Goal: Information Seeking & Learning: Check status

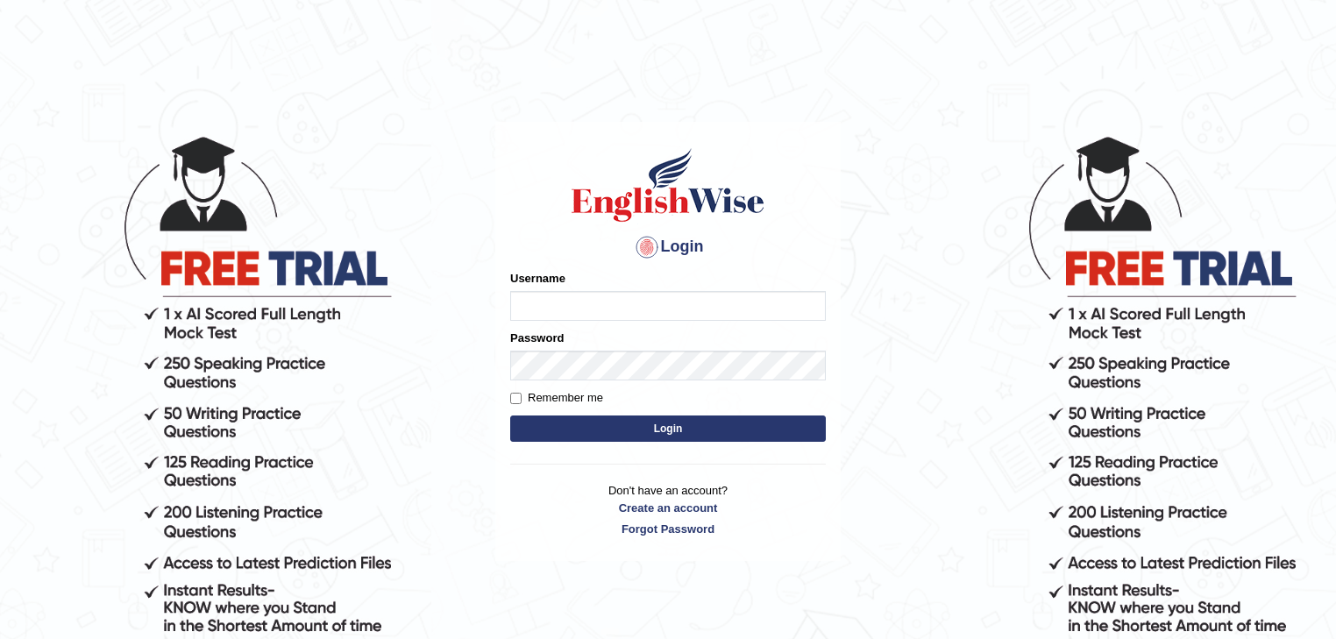
type input "Mohansundaram_parramatta"
click at [633, 438] on button "Login" at bounding box center [668, 429] width 316 height 26
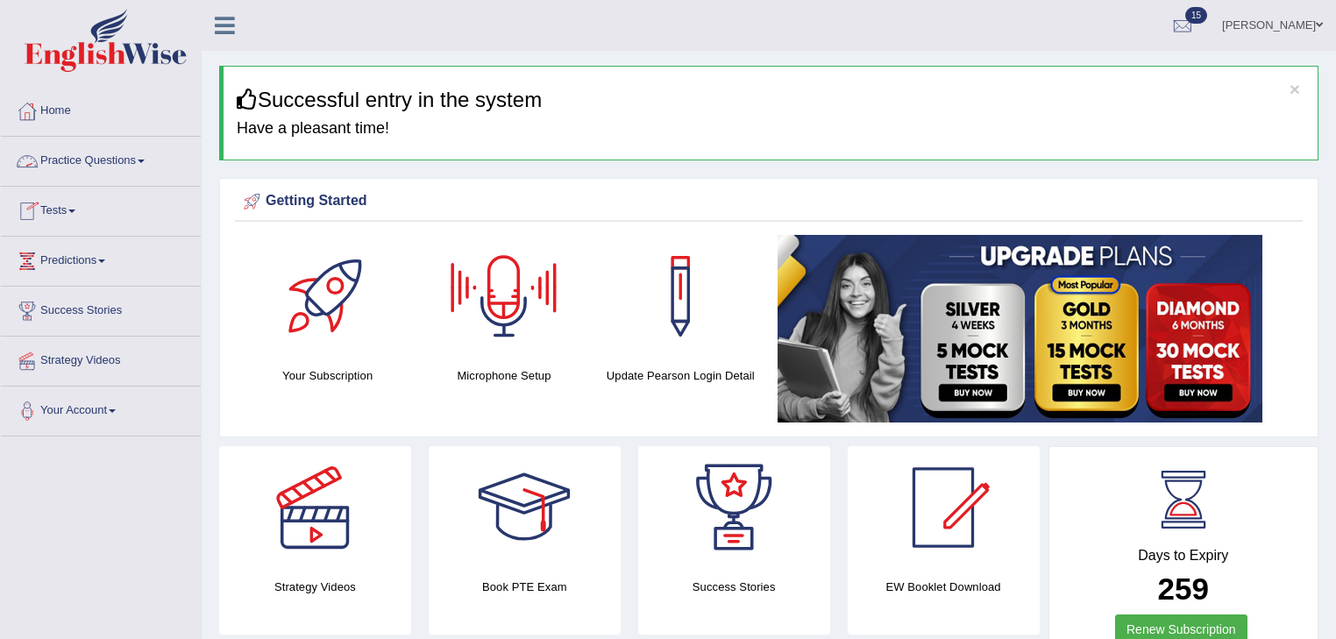
click at [71, 211] on link "Tests" at bounding box center [101, 209] width 200 height 44
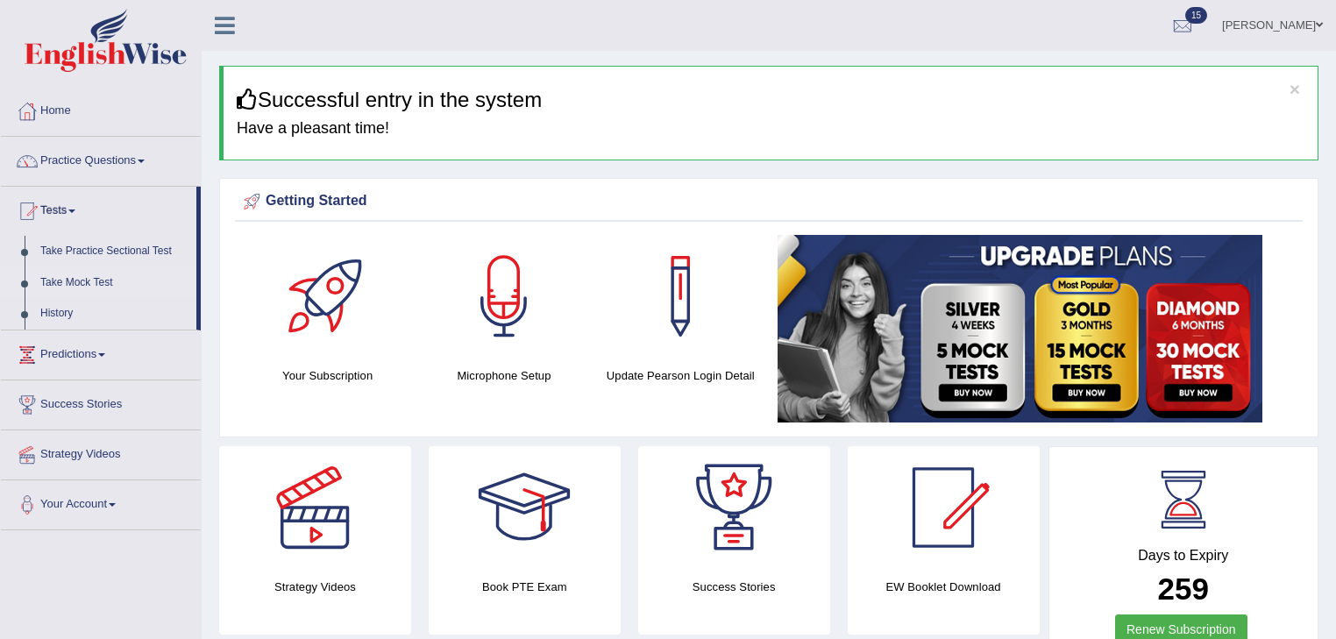
click at [93, 280] on link "Take Mock Test" at bounding box center [114, 283] width 164 height 32
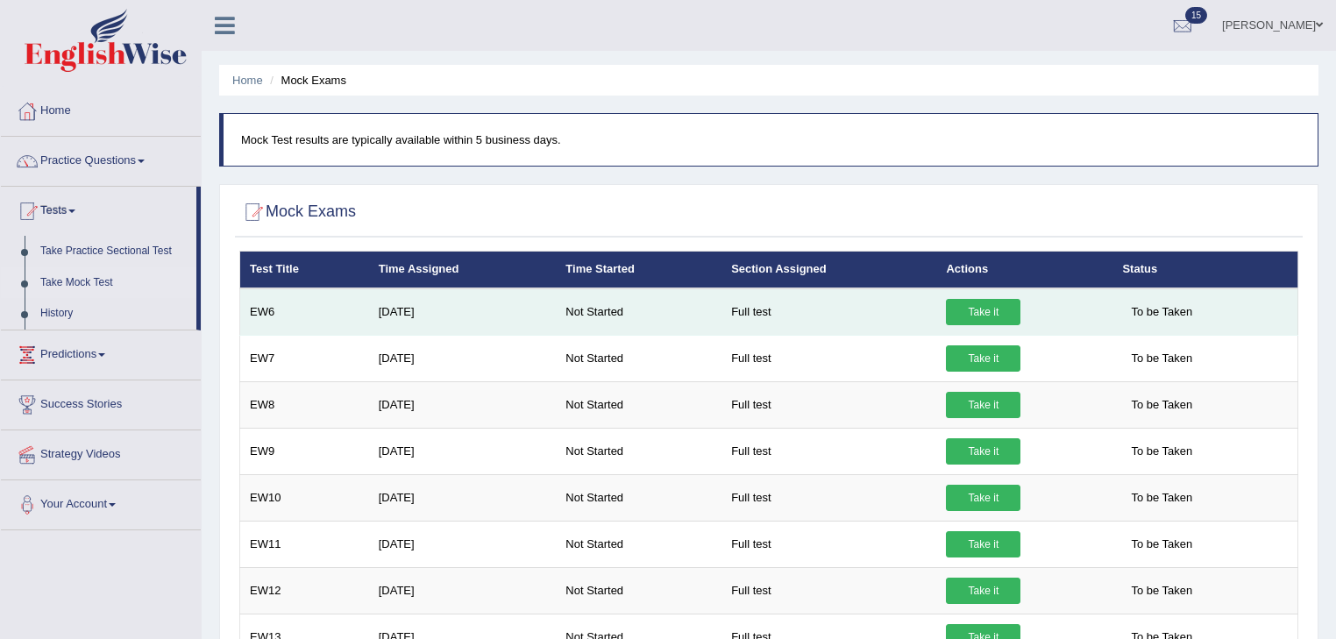
click at [1000, 313] on link "Take it" at bounding box center [983, 312] width 75 height 26
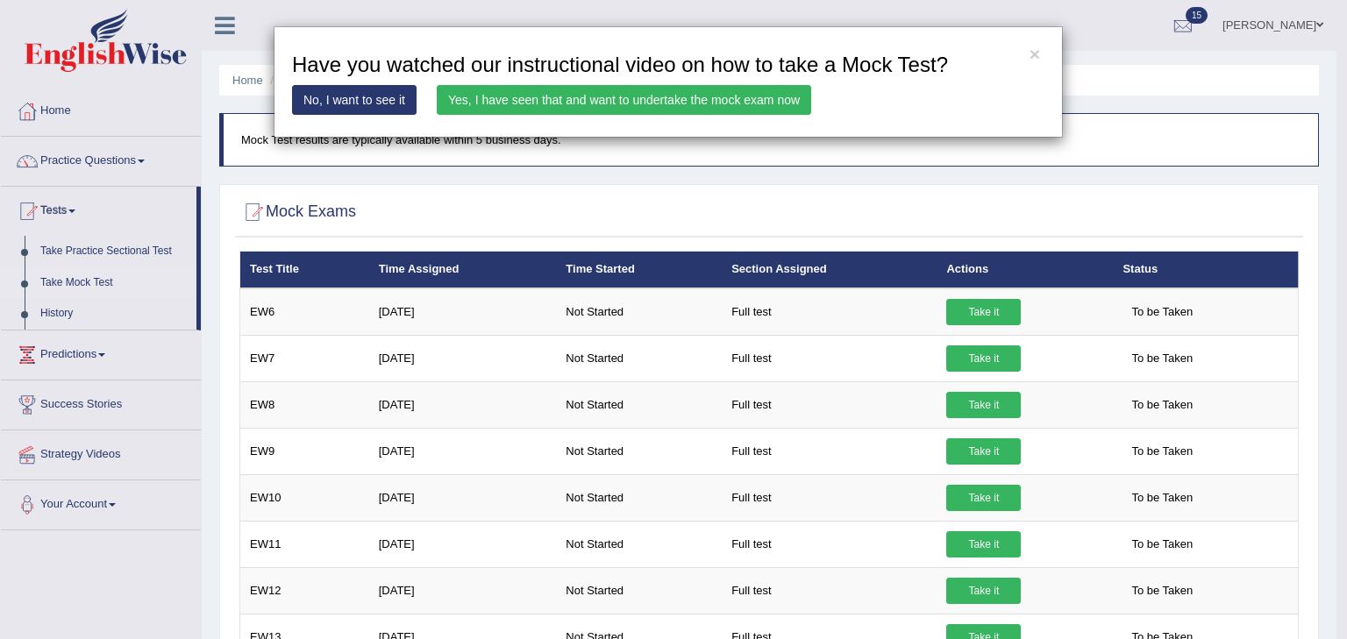
click at [526, 103] on link "Yes, I have seen that and want to undertake the mock exam now" at bounding box center [624, 100] width 374 height 30
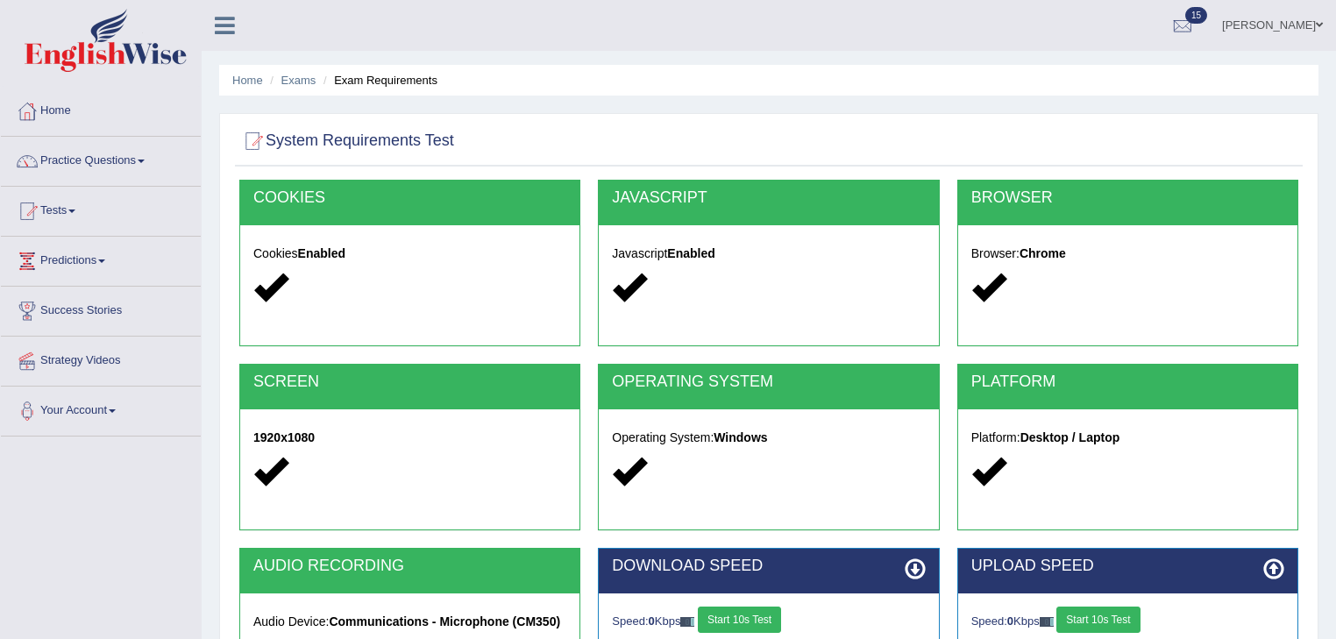
scroll to position [281, 0]
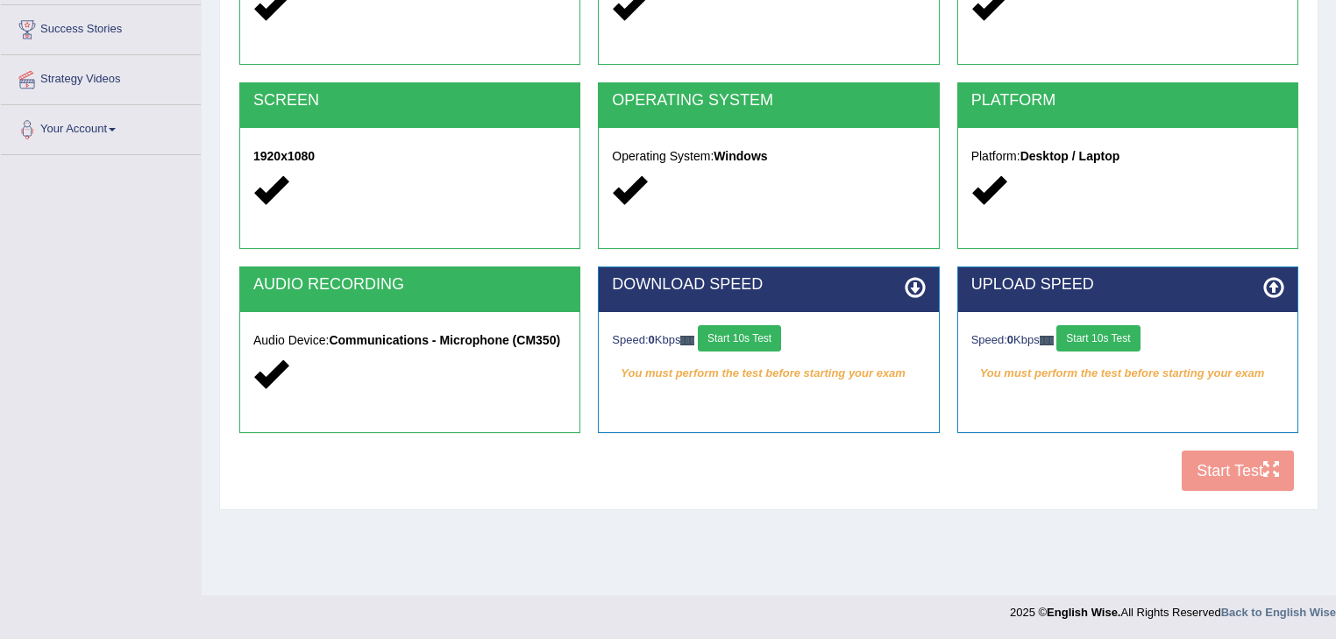
click at [761, 338] on button "Start 10s Test" at bounding box center [739, 338] width 83 height 26
click at [1110, 333] on button "Start 10s Test" at bounding box center [1098, 338] width 83 height 26
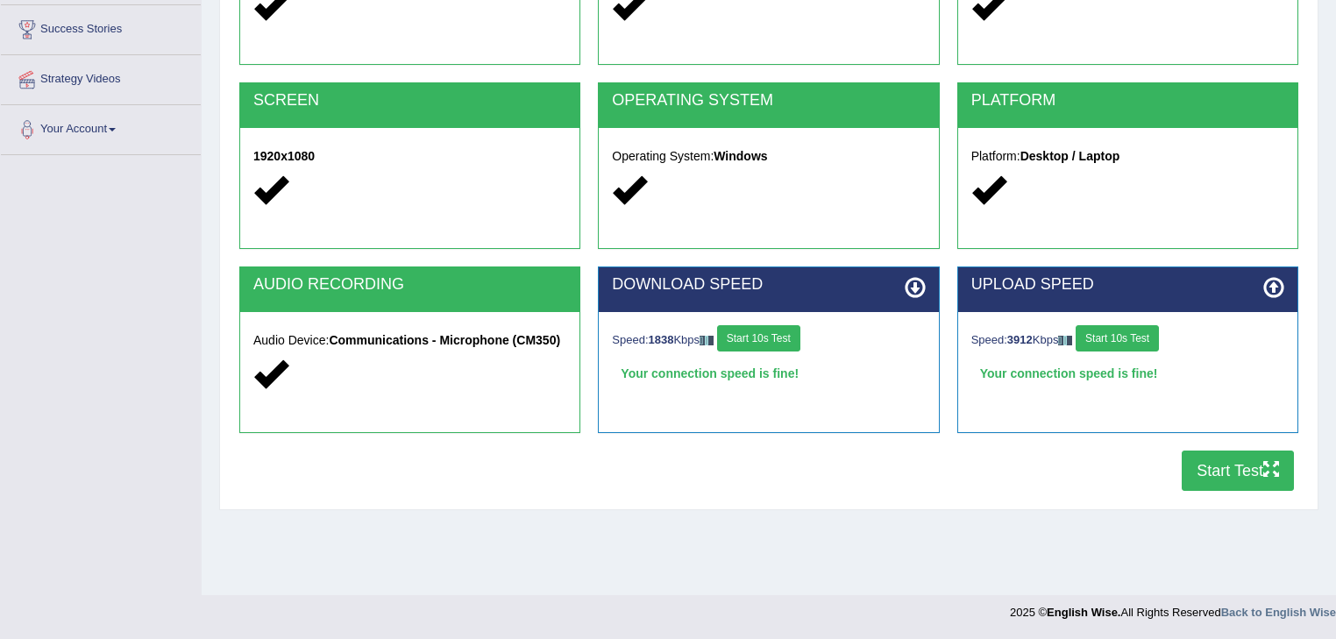
click at [1229, 467] on button "Start Test" at bounding box center [1238, 471] width 112 height 40
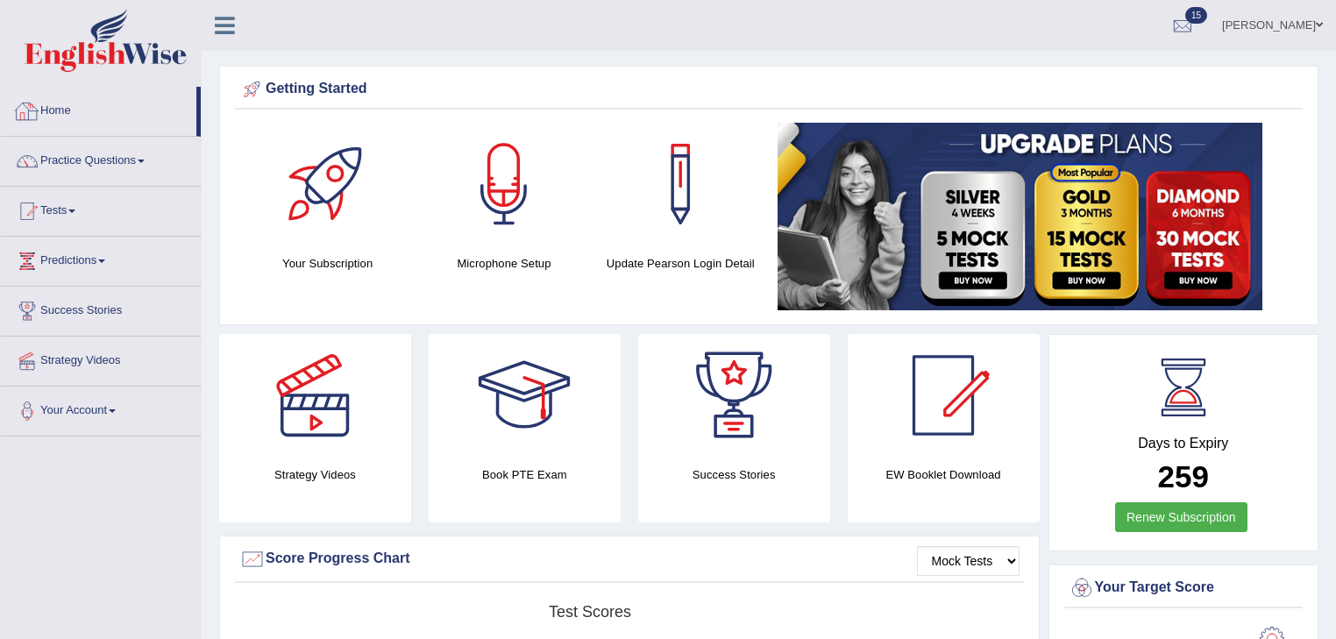
click at [65, 112] on link "Home" at bounding box center [99, 109] width 196 height 44
click at [49, 107] on link "Home" at bounding box center [99, 109] width 196 height 44
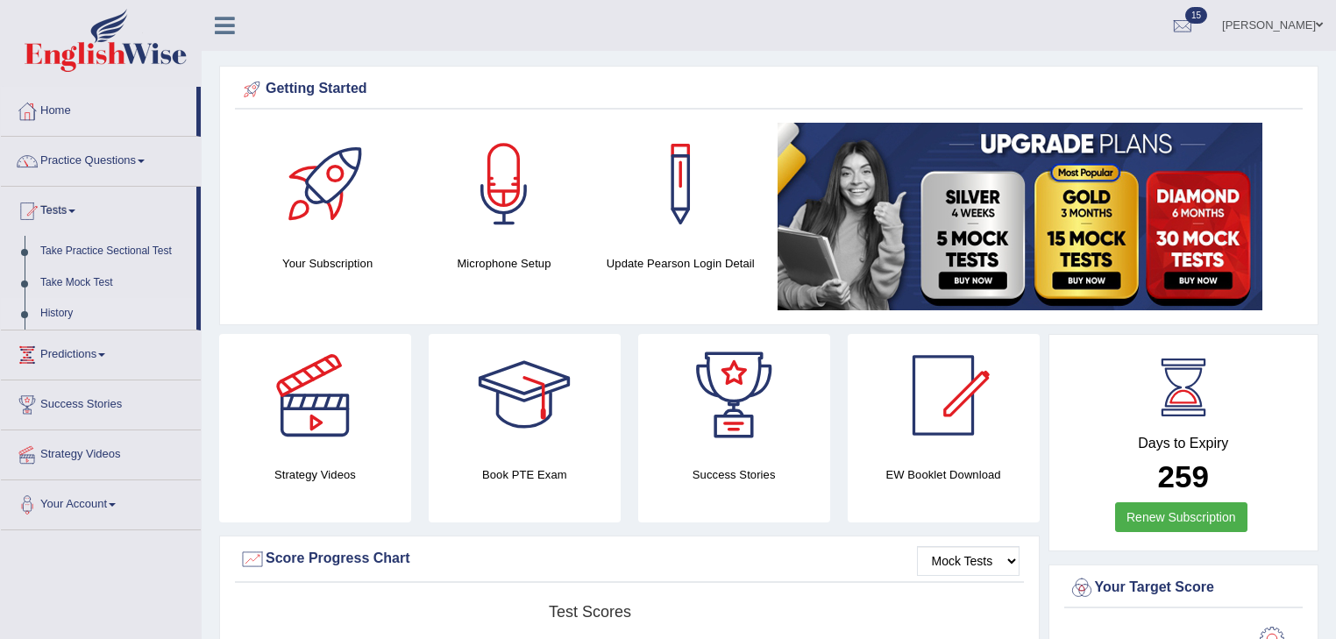
click at [58, 310] on link "History" at bounding box center [114, 314] width 164 height 32
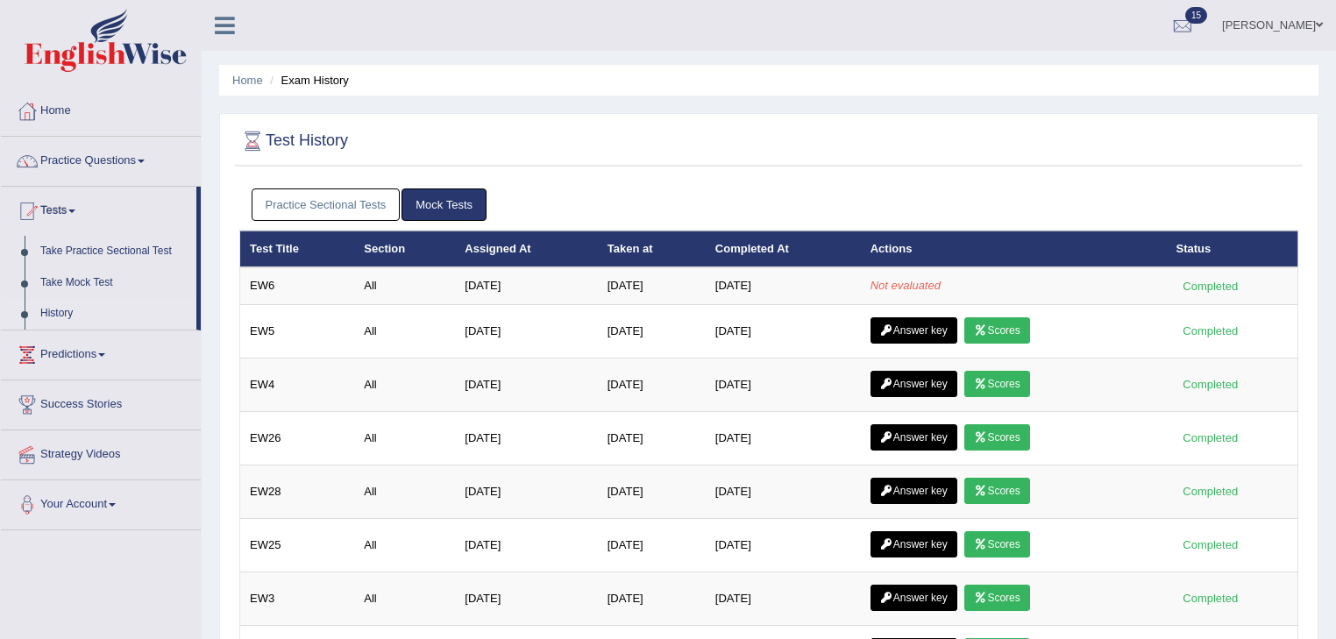
click at [438, 203] on link "Mock Tests" at bounding box center [444, 205] width 85 height 32
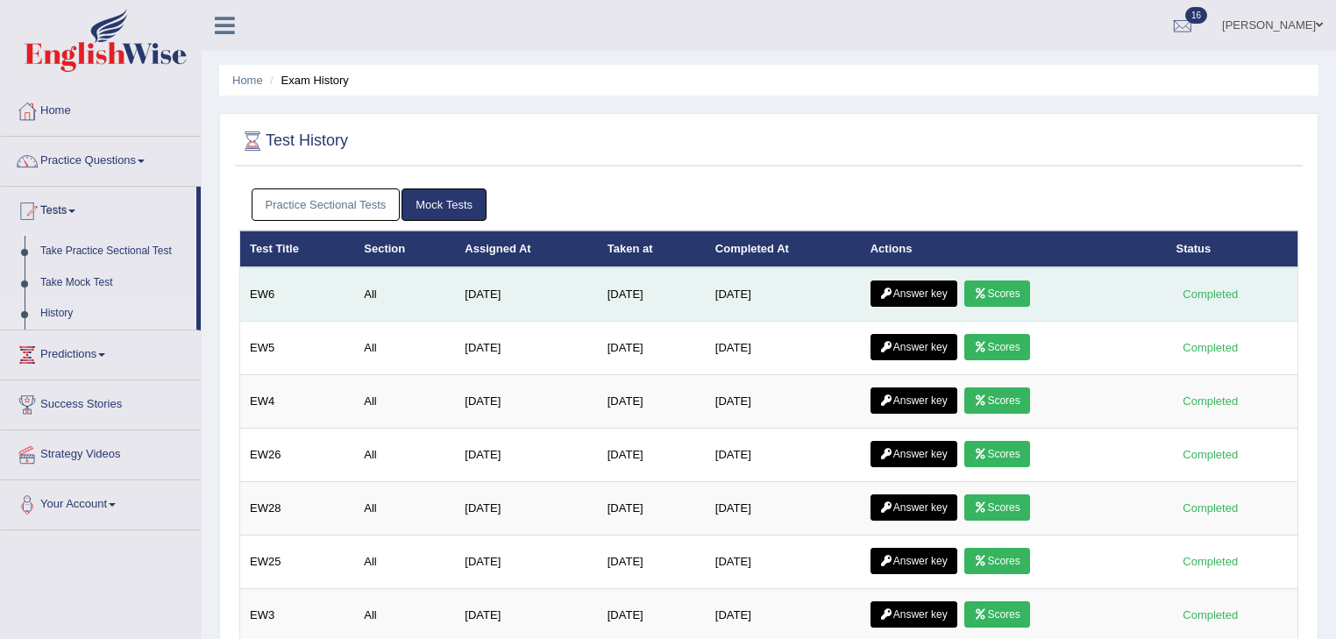
click at [1010, 288] on link "Scores" at bounding box center [997, 294] width 65 height 26
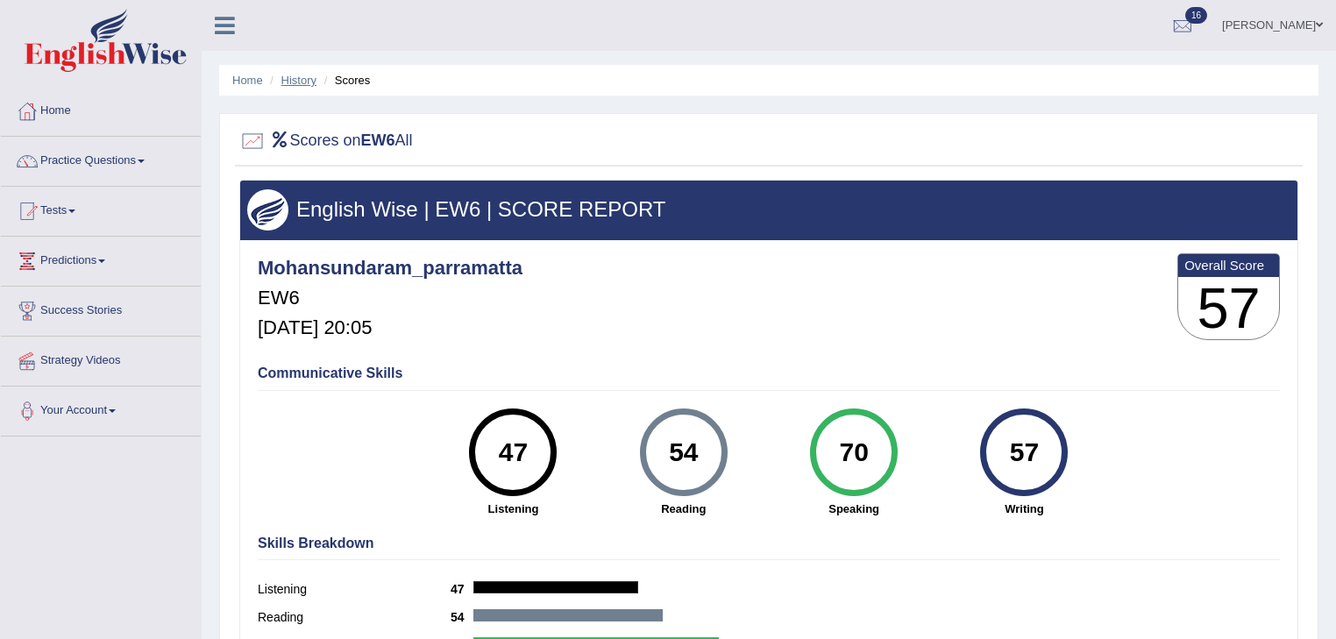
click at [303, 81] on link "History" at bounding box center [298, 80] width 35 height 13
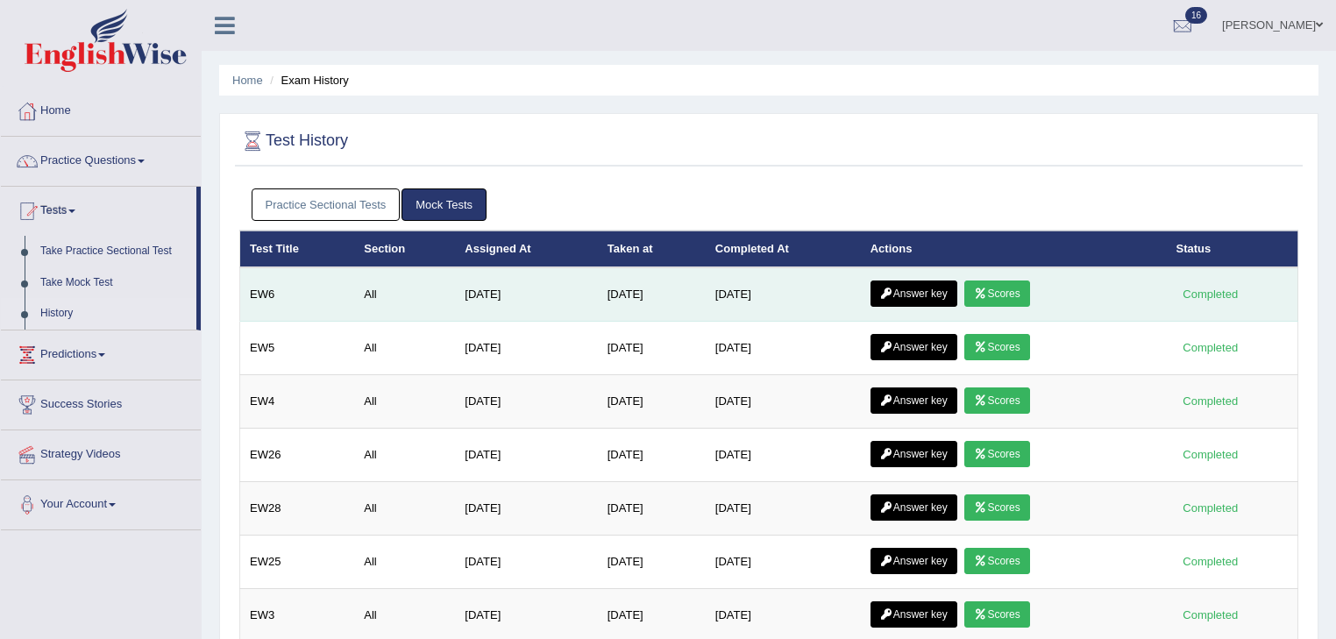
click at [947, 296] on link "Answer key" at bounding box center [914, 294] width 87 height 26
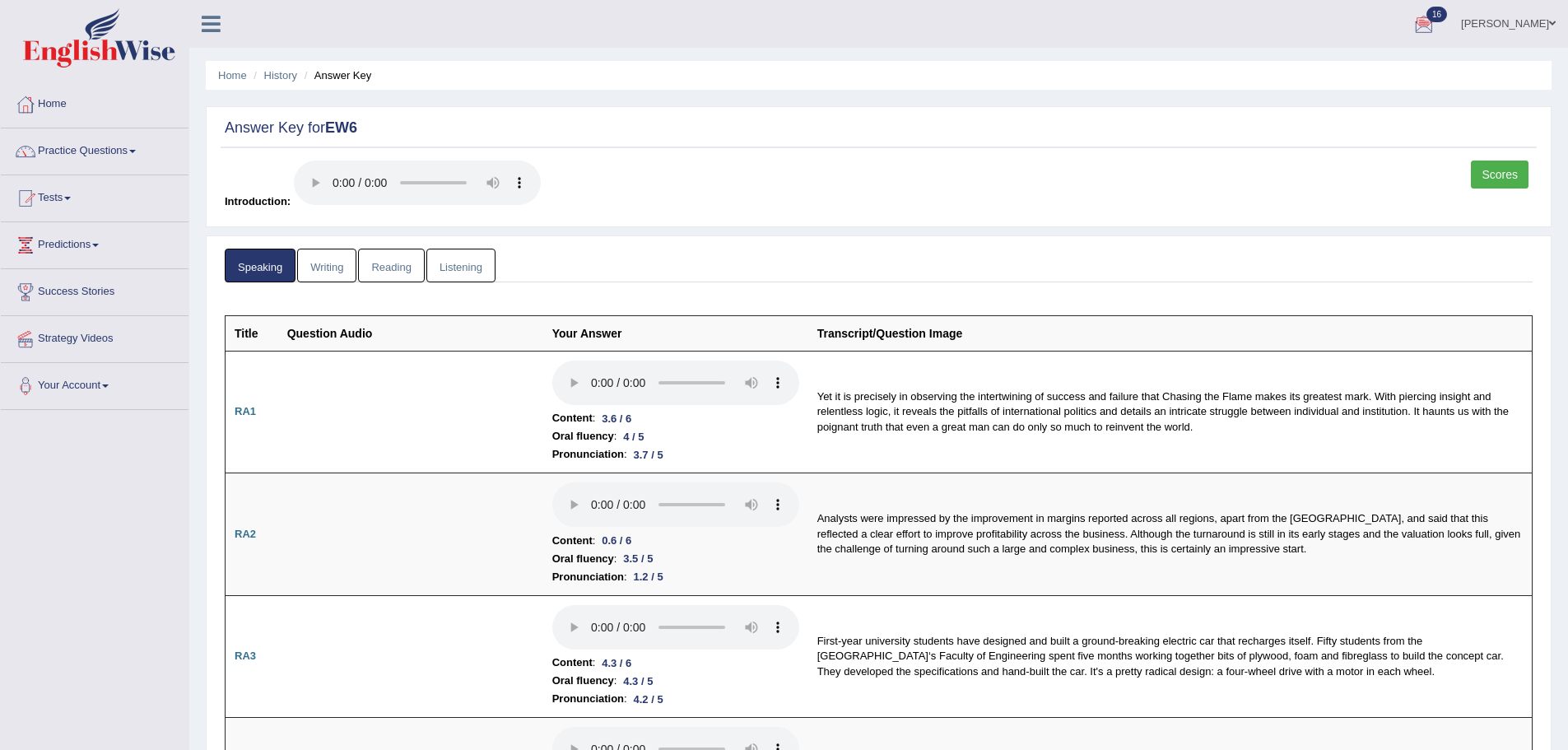
drag, startPoint x: 1196, startPoint y: 0, endPoint x: 991, endPoint y: 193, distance: 281.6
click at [991, 193] on div "Scores Introduction:" at bounding box center [879, 189] width 1316 height 57
click at [465, 264] on link "Listening" at bounding box center [461, 266] width 69 height 34
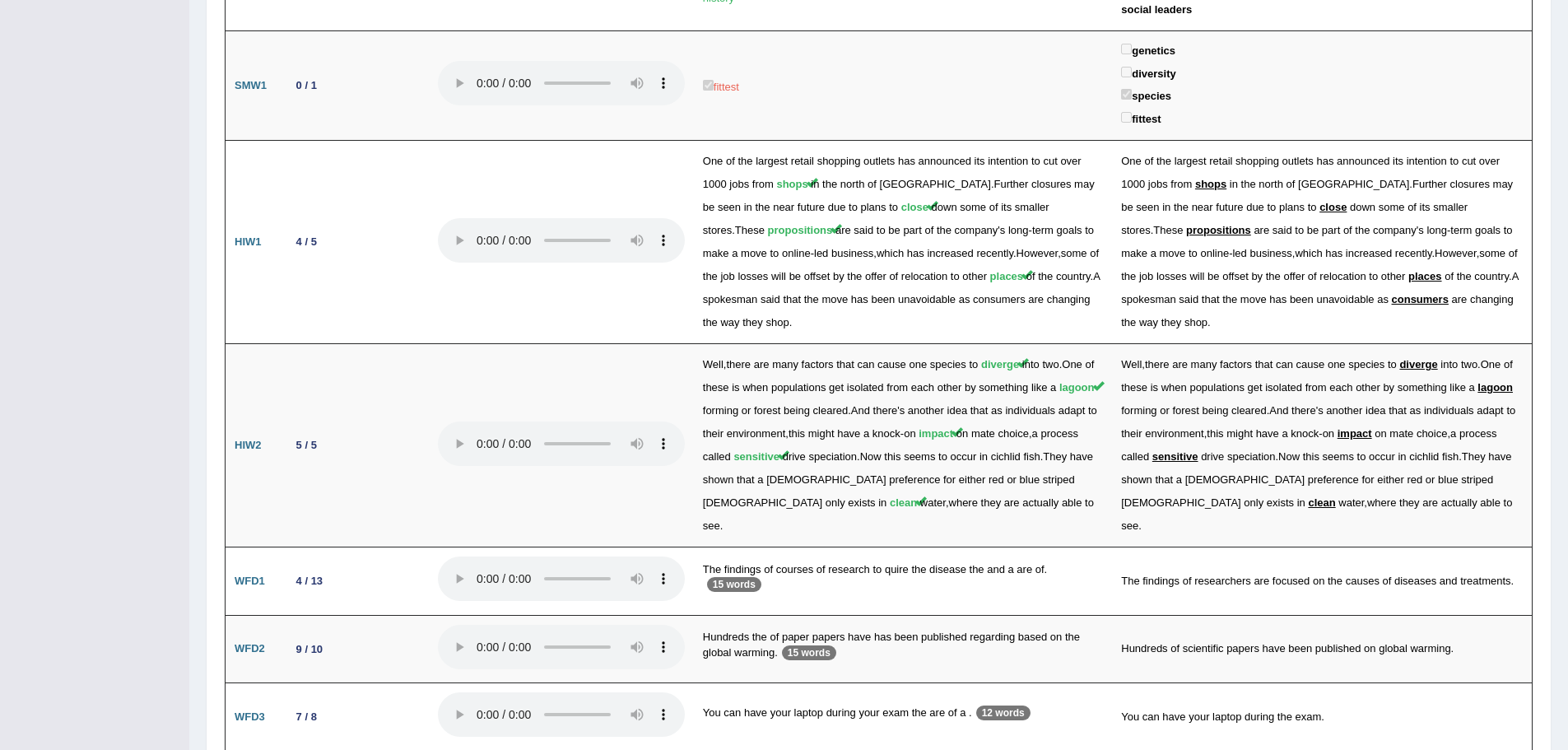
scroll to position [2266, 0]
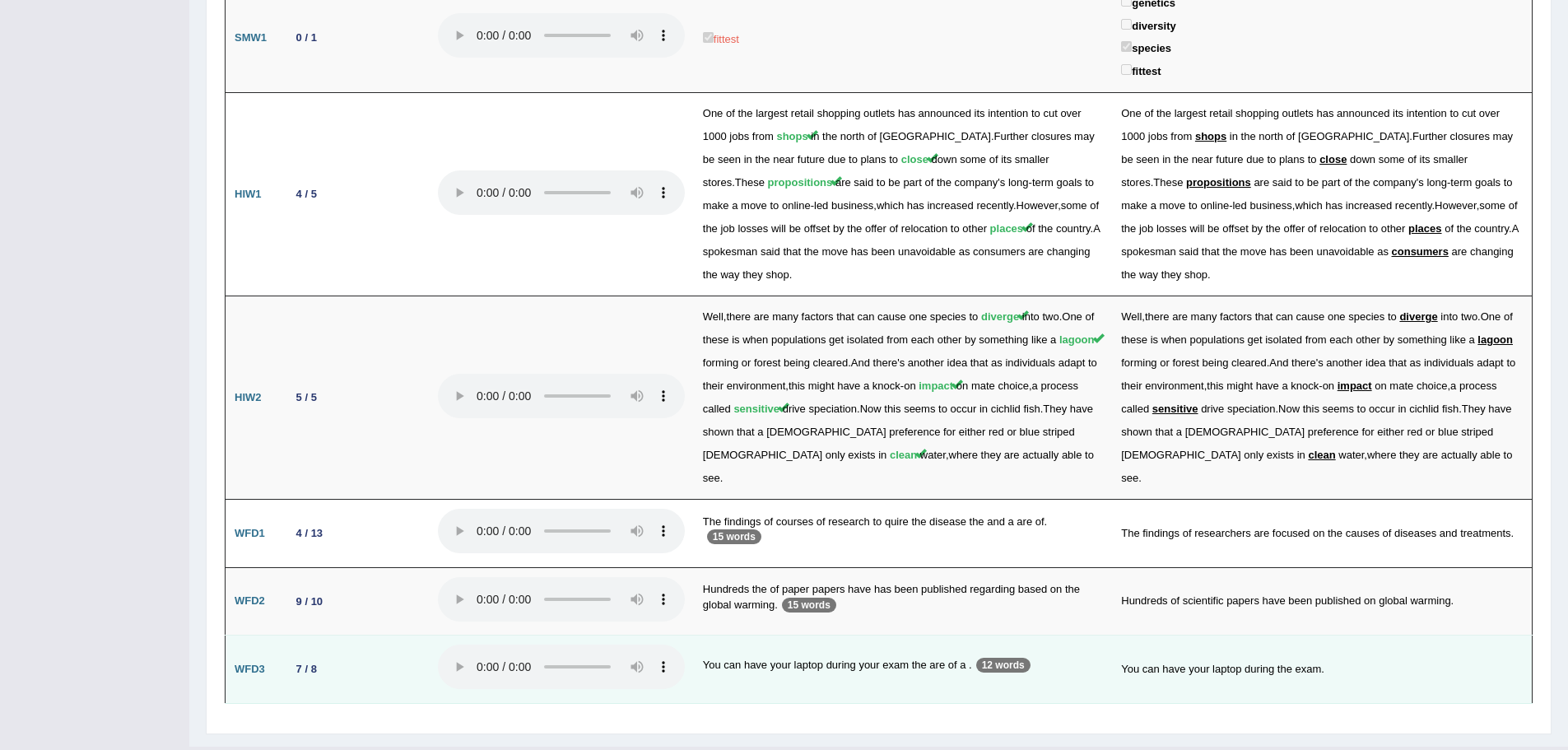
click at [998, 599] on p "12 words" at bounding box center [1004, 666] width 54 height 15
click at [915, 599] on td "You can have your laptop during your exam the are of a . 12 words" at bounding box center [902, 669] width 418 height 69
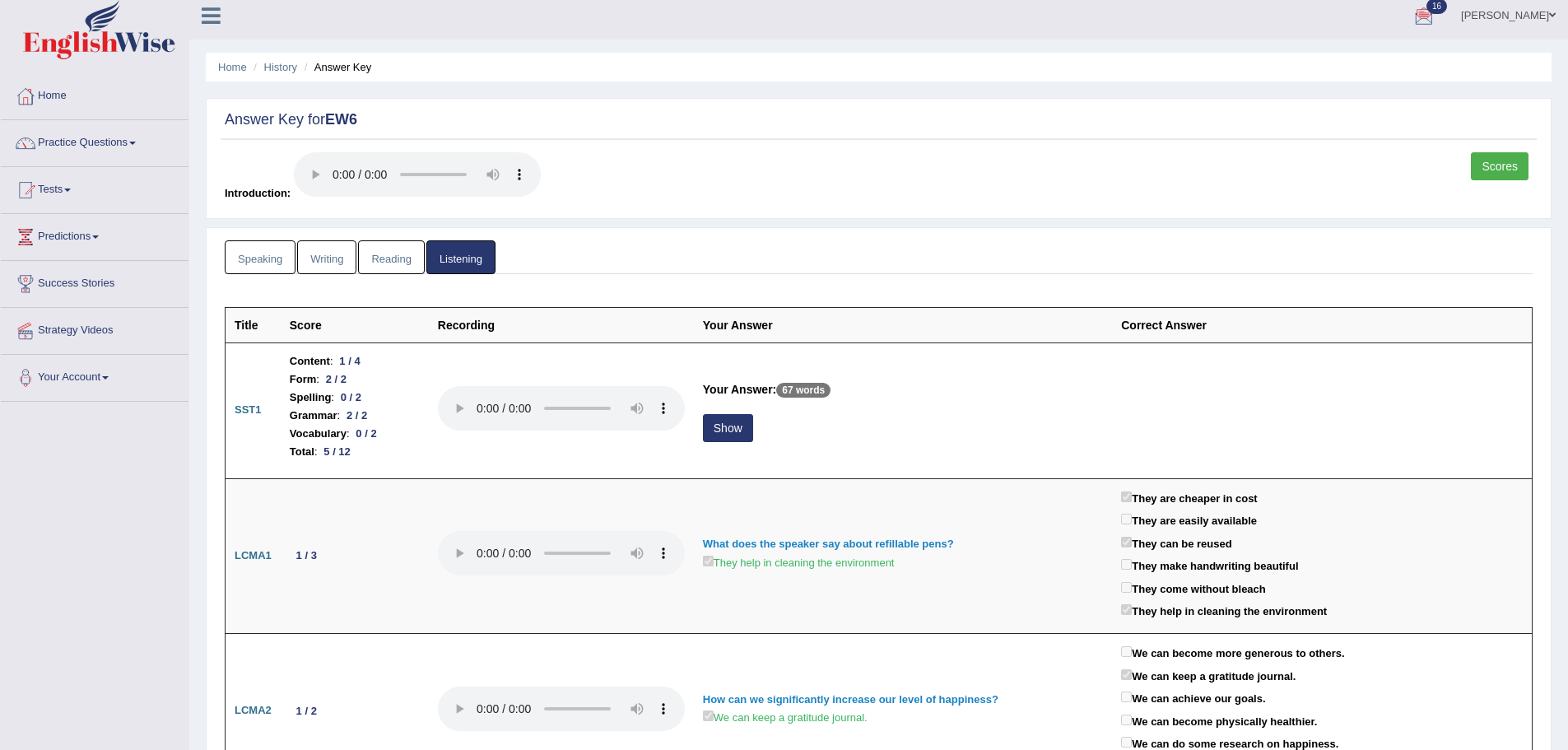
scroll to position [0, 0]
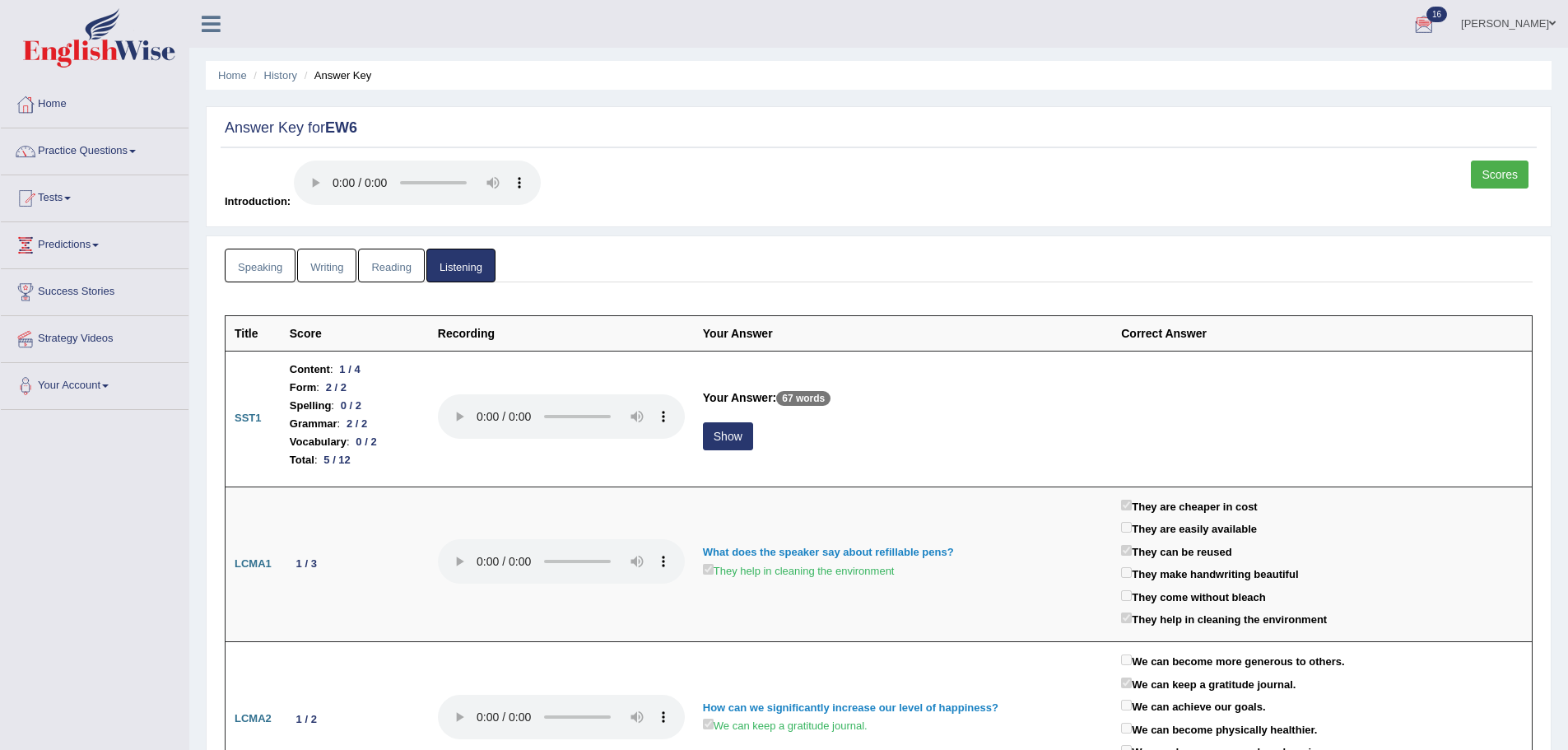
click at [392, 255] on link "Reading" at bounding box center [391, 266] width 66 height 34
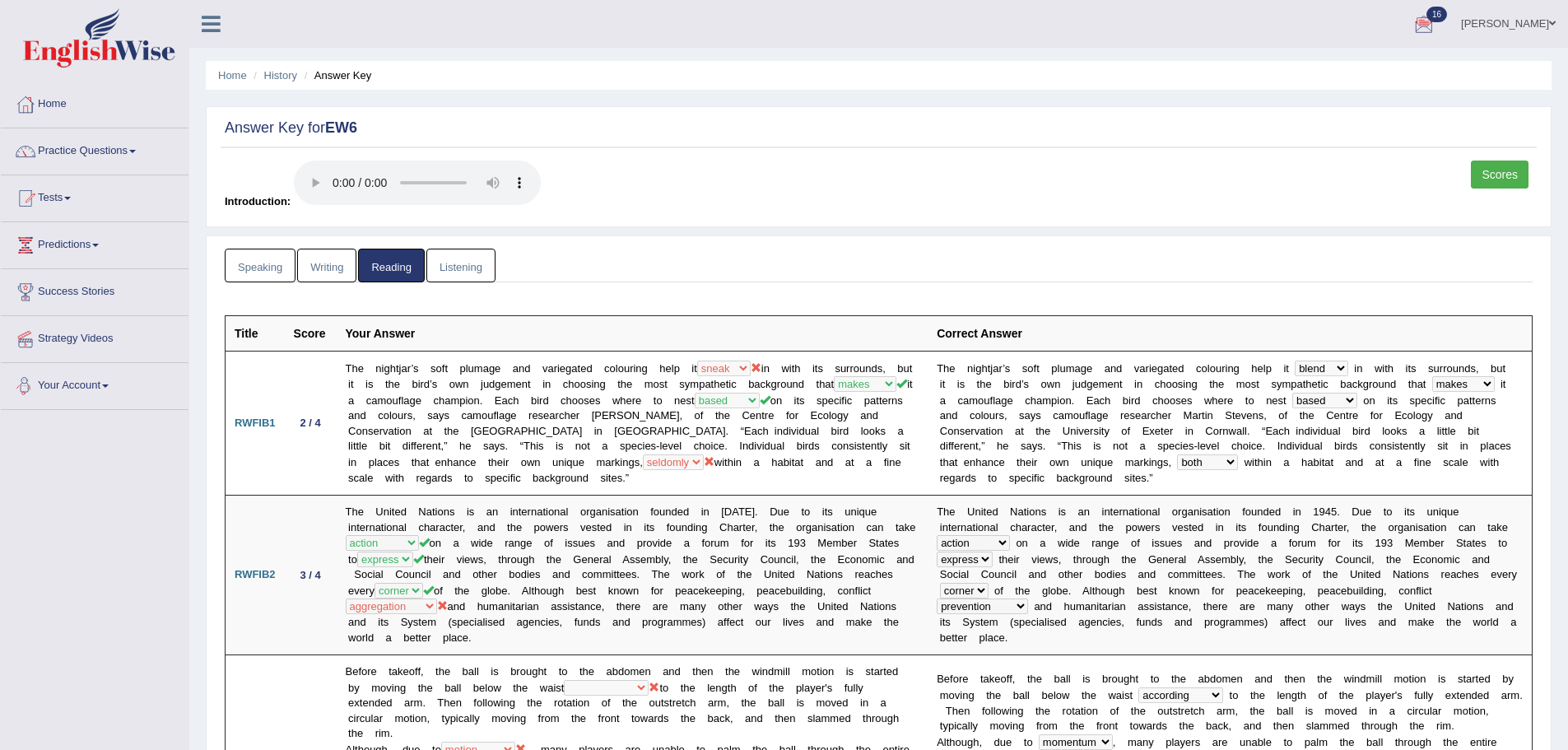
click at [332, 264] on link "Writing" at bounding box center [327, 266] width 59 height 34
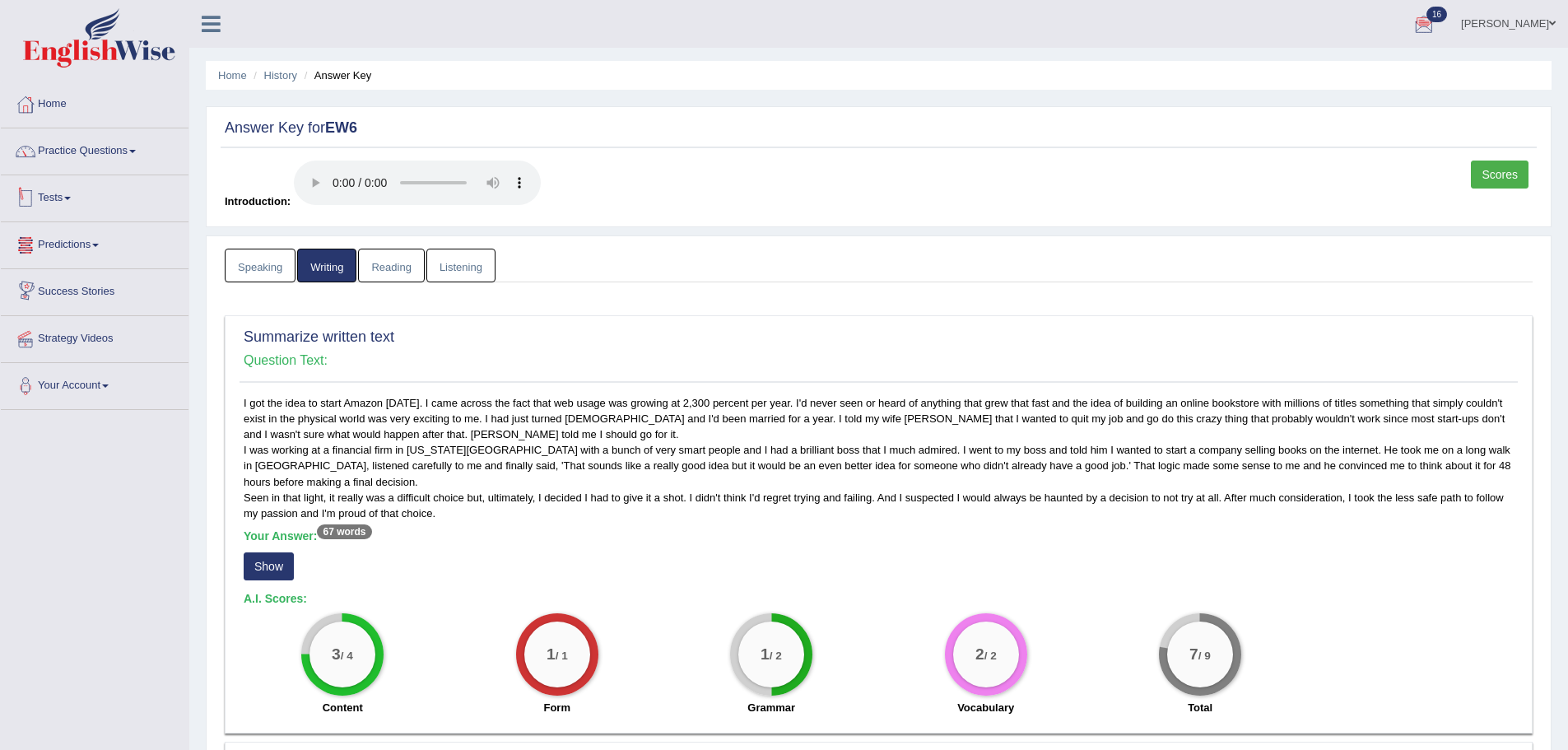
click at [246, 264] on link "Speaking" at bounding box center [259, 266] width 70 height 34
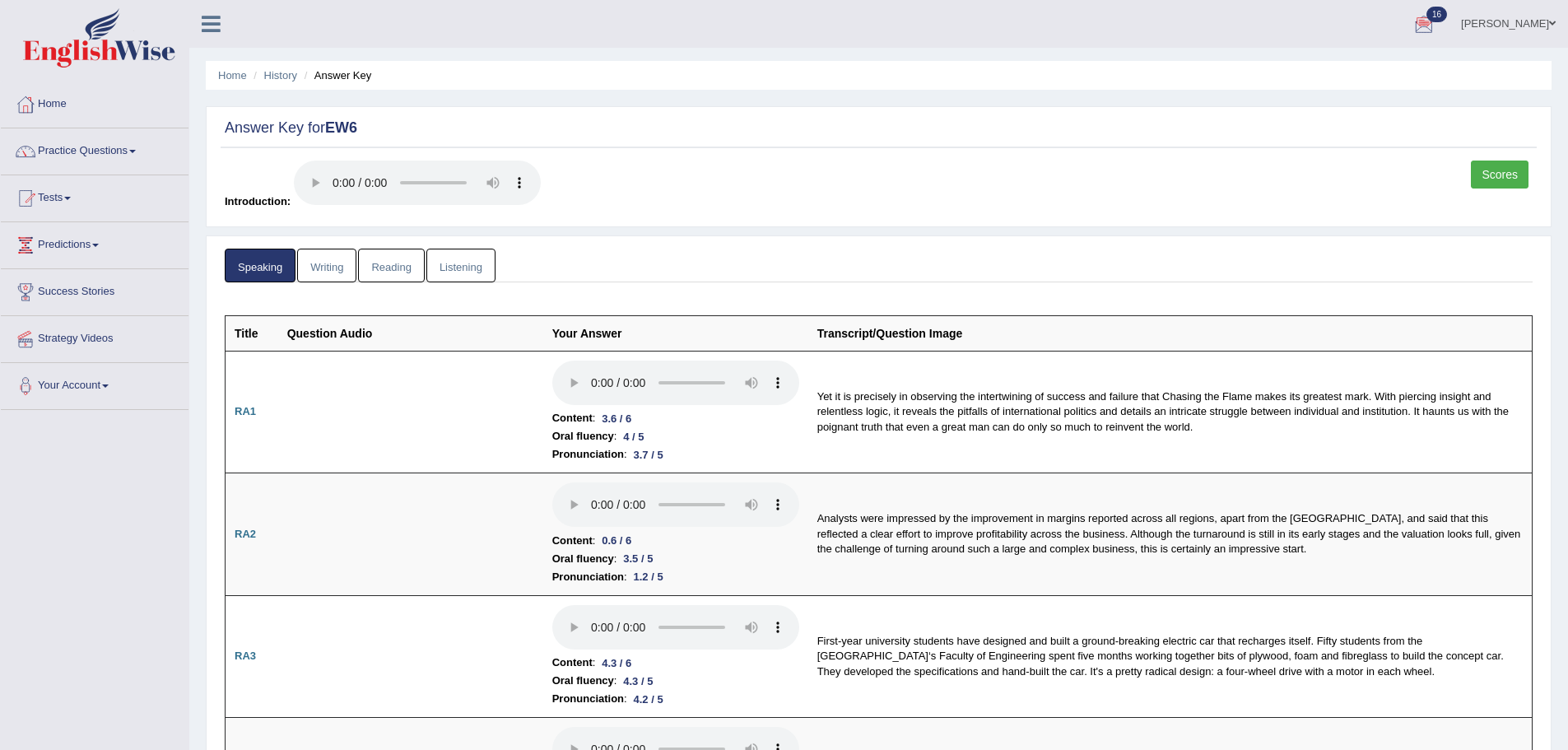
click at [1253, 173] on link "Scores" at bounding box center [1499, 175] width 57 height 28
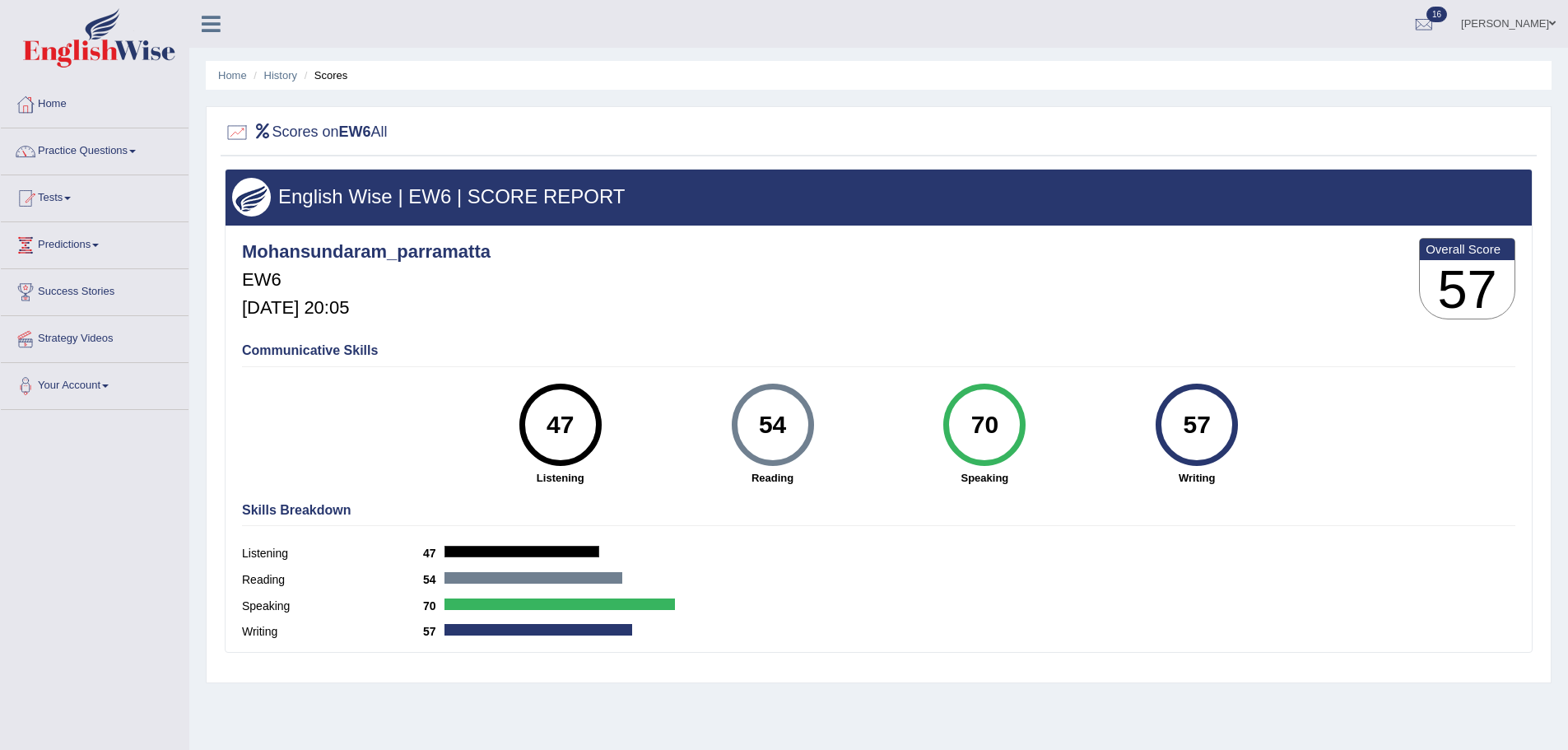
click at [43, 100] on link "Home" at bounding box center [95, 102] width 188 height 41
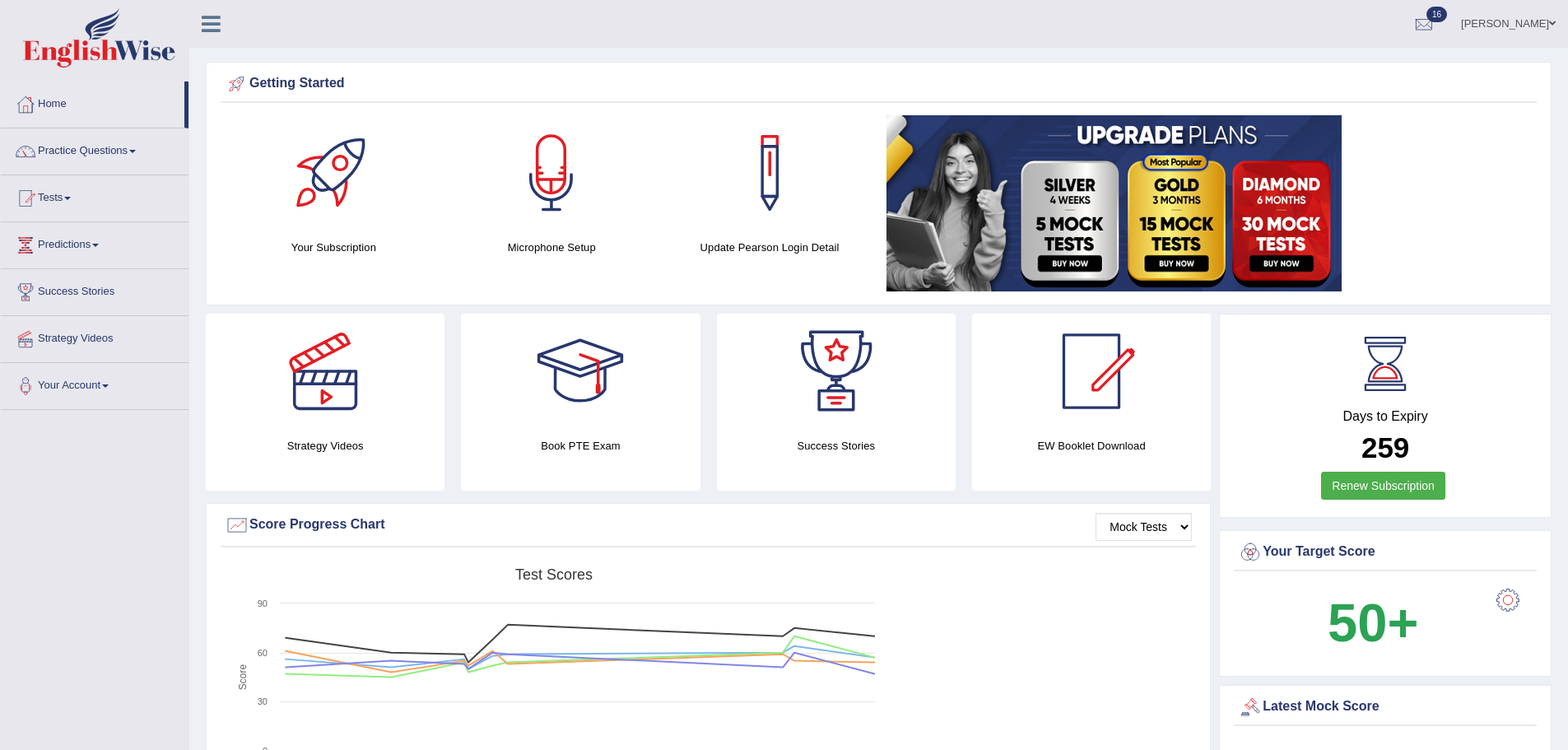
scroll to position [656, 0]
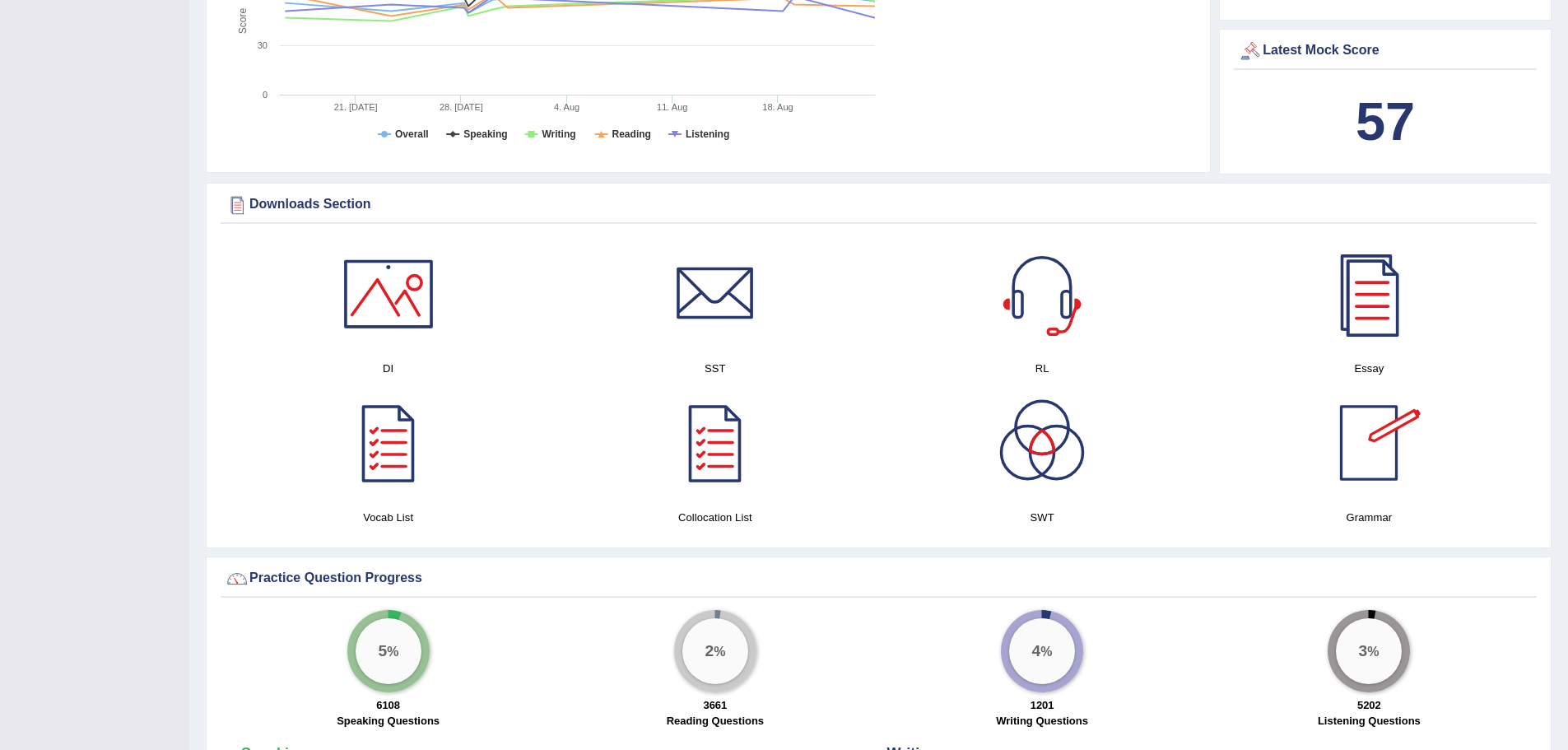
click at [1305, 51] on div "Latest Mock Score" at bounding box center [1386, 51] width 295 height 24
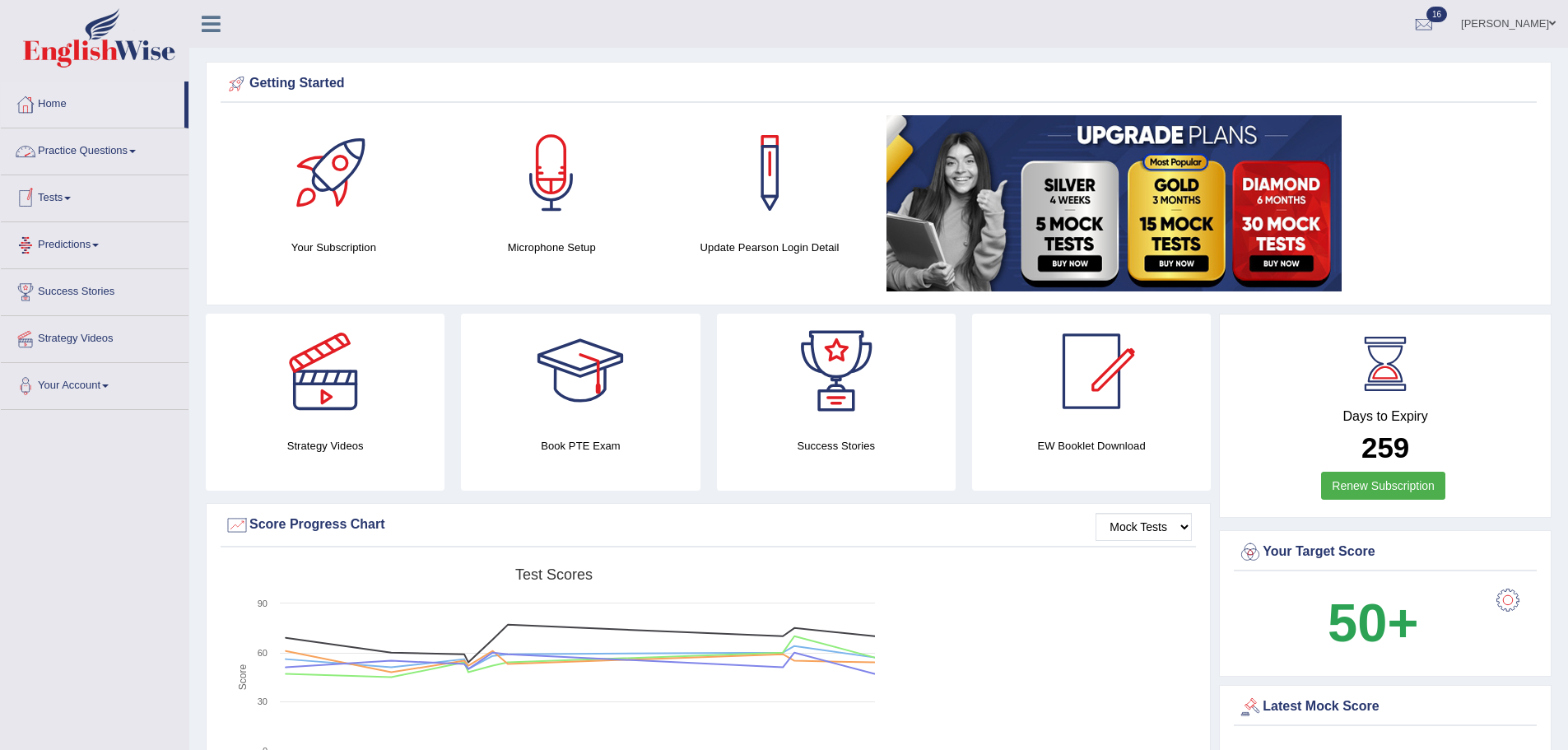
click at [75, 203] on link "Tests" at bounding box center [95, 196] width 188 height 41
click at [65, 293] on link "History" at bounding box center [107, 295] width 154 height 30
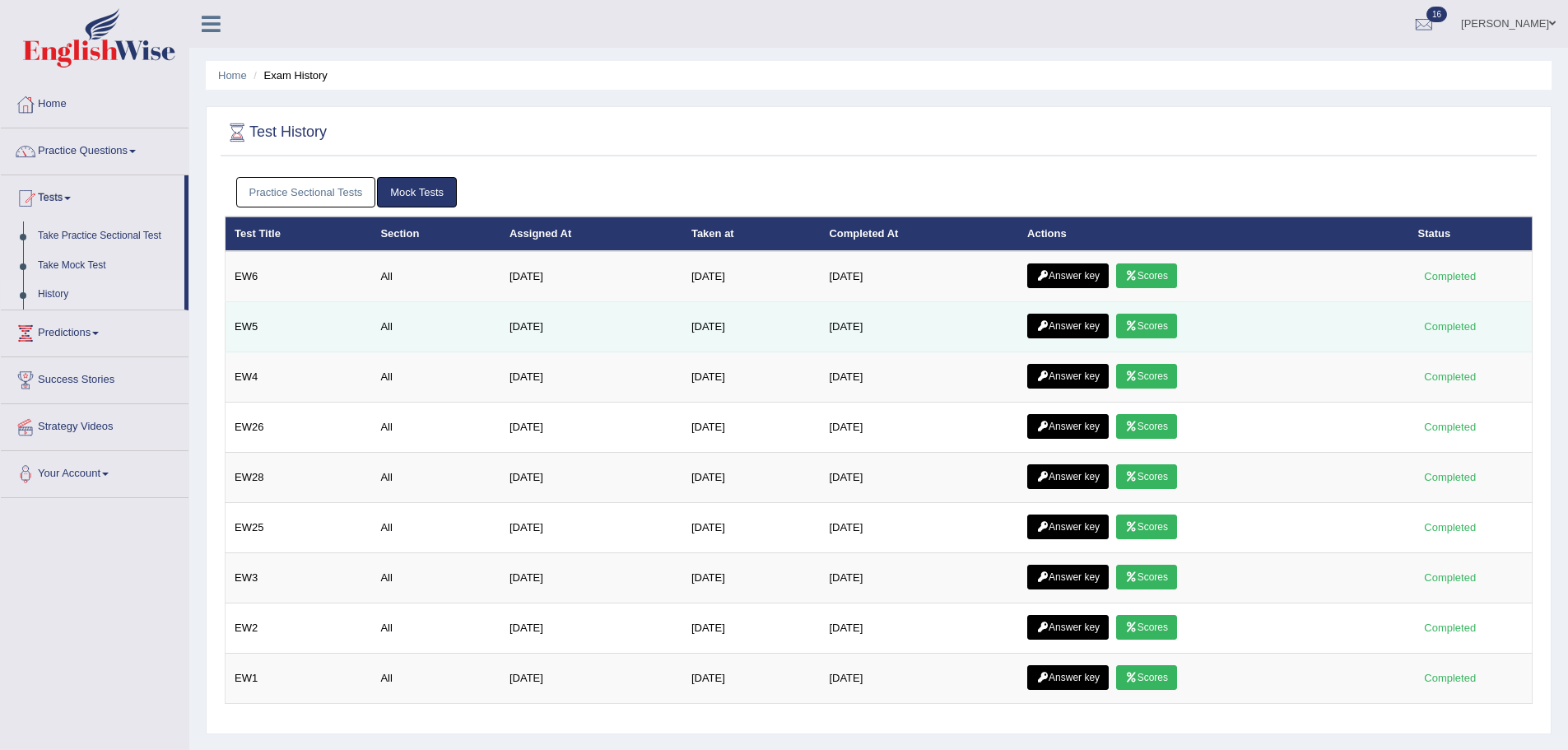
click at [1168, 321] on link "Scores" at bounding box center [1146, 326] width 61 height 24
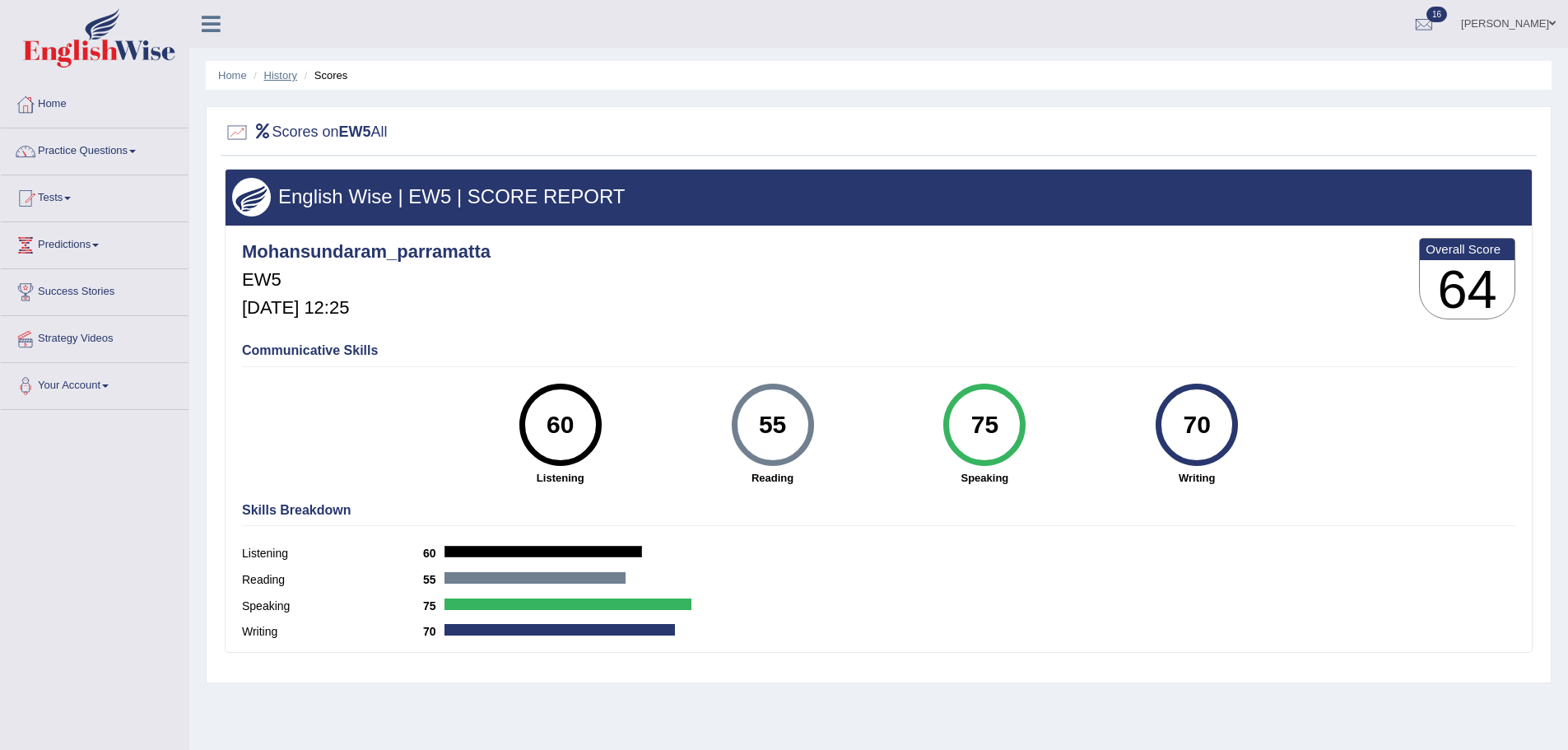
click at [278, 73] on link "History" at bounding box center [280, 75] width 33 height 12
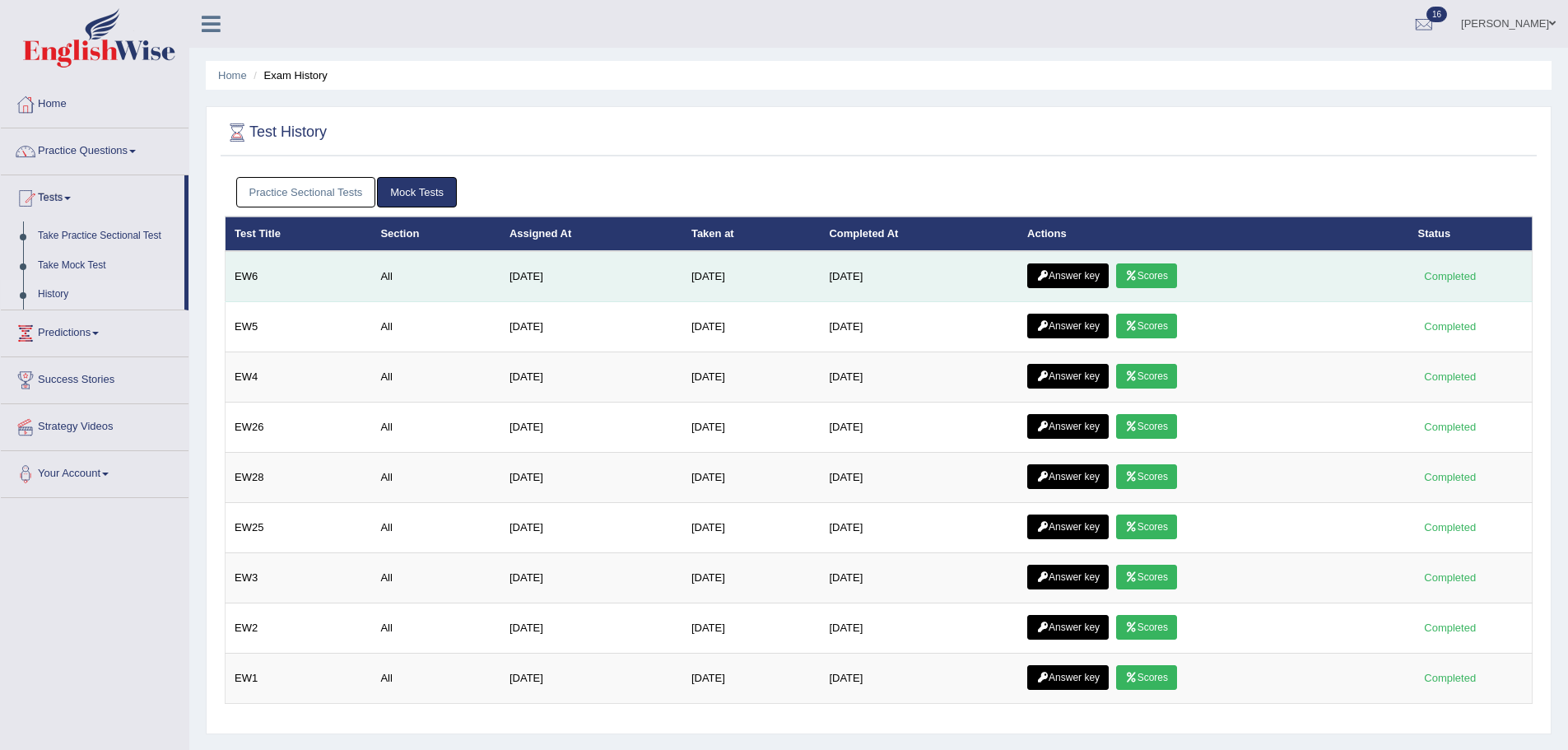
click at [1160, 265] on link "Scores" at bounding box center [1146, 276] width 61 height 24
